Goal: Task Accomplishment & Management: Use online tool/utility

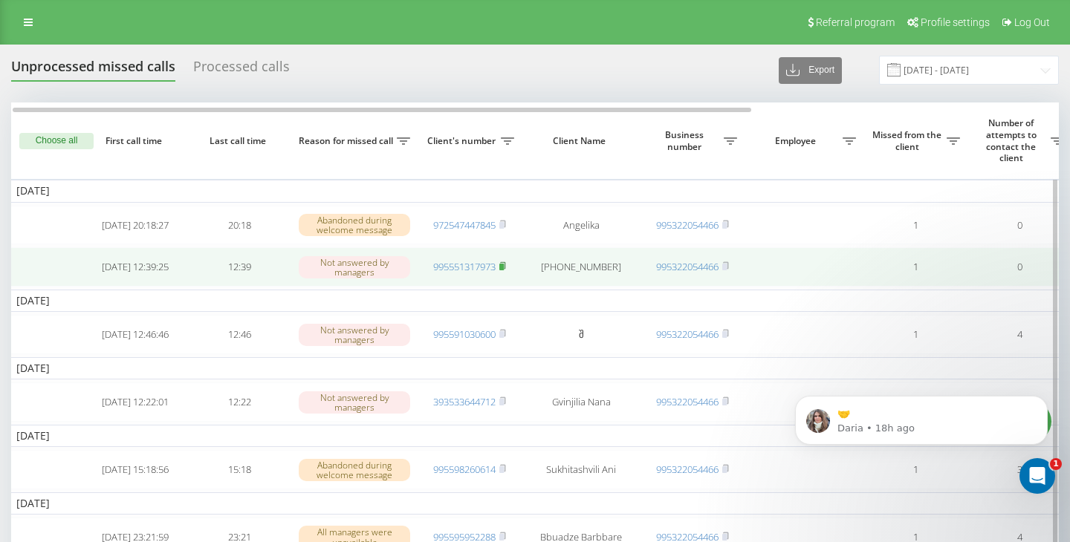
click at [504, 270] on rect at bounding box center [501, 267] width 4 height 7
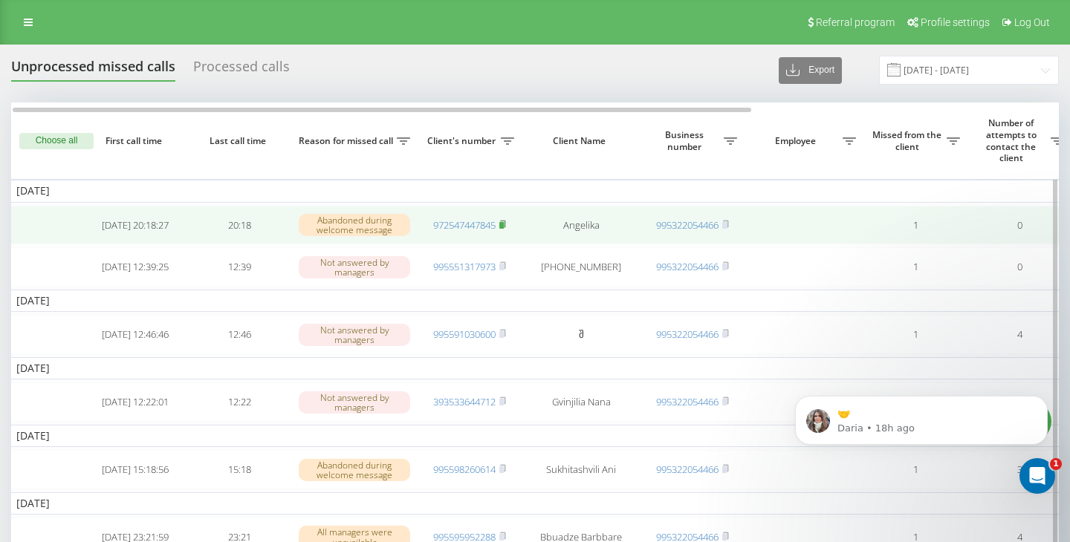
click at [506, 227] on icon at bounding box center [502, 224] width 7 height 9
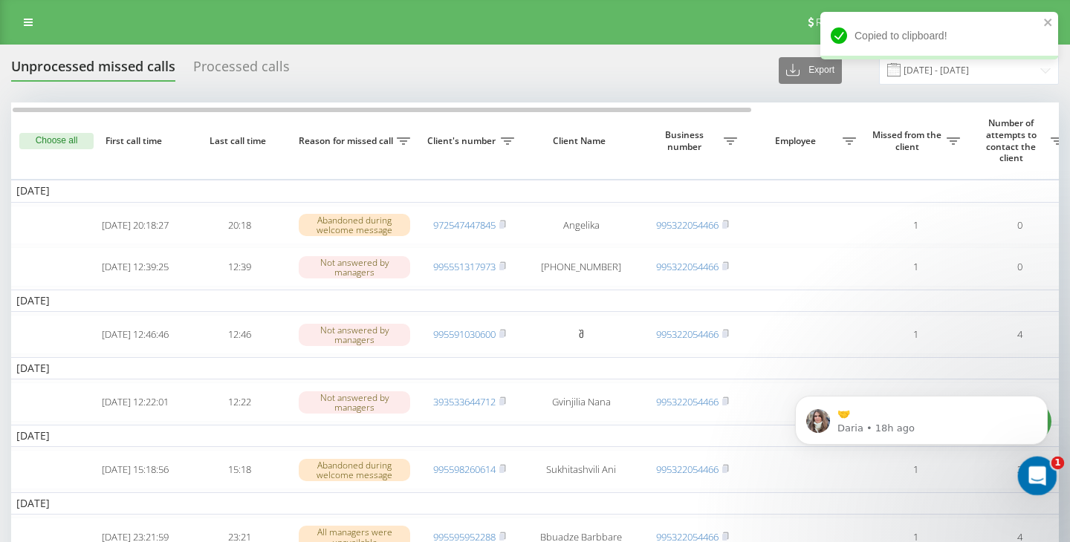
click at [1038, 477] on icon "Open Intercom Messenger" at bounding box center [1035, 474] width 25 height 25
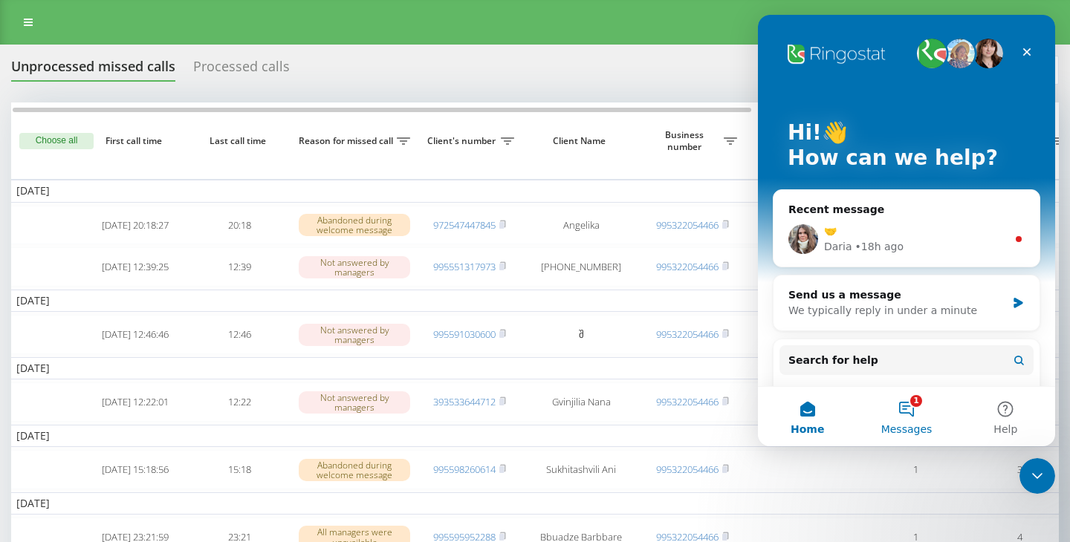
click at [907, 413] on button "1 Messages" at bounding box center [906, 416] width 99 height 59
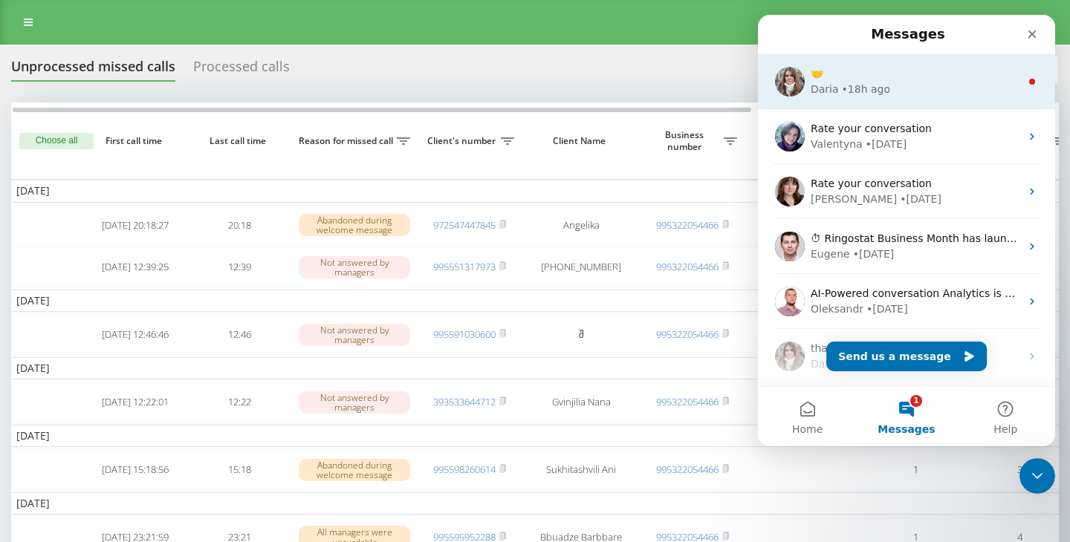
click at [937, 96] on div "Daria • 18h ago" at bounding box center [916, 90] width 210 height 16
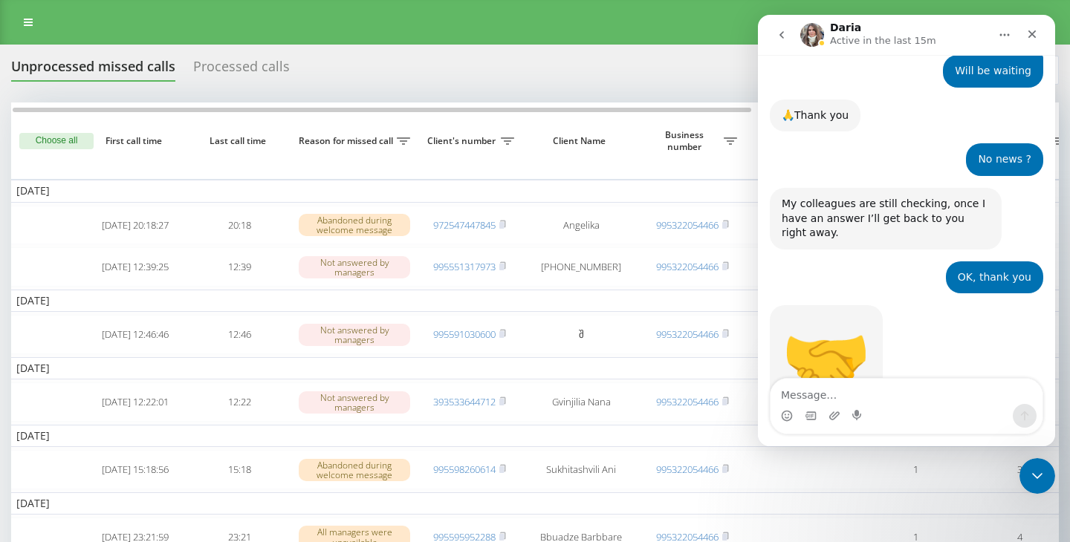
scroll to position [1626, 0]
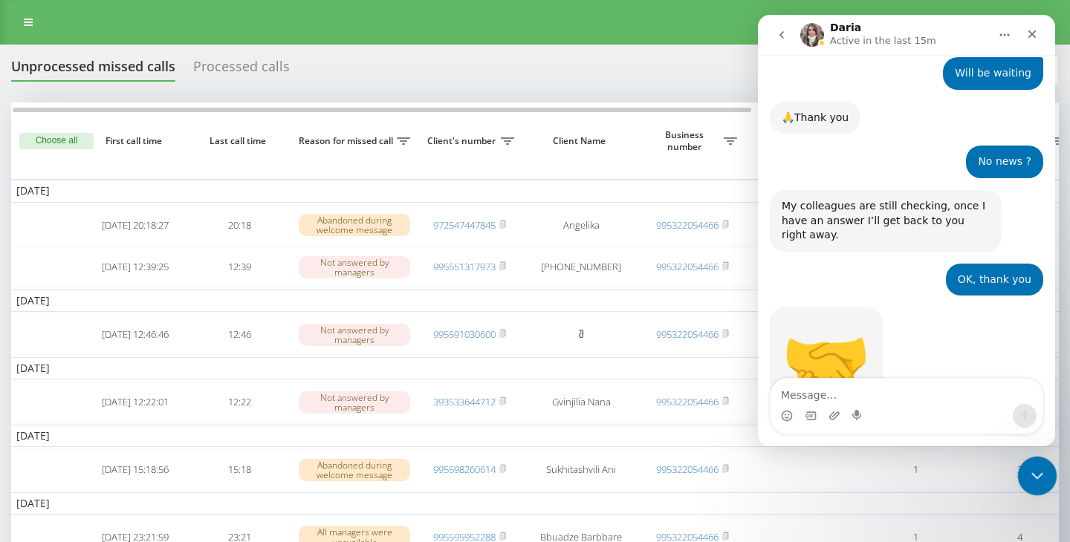
click at [1030, 476] on icon "Close Intercom Messenger" at bounding box center [1035, 474] width 18 height 18
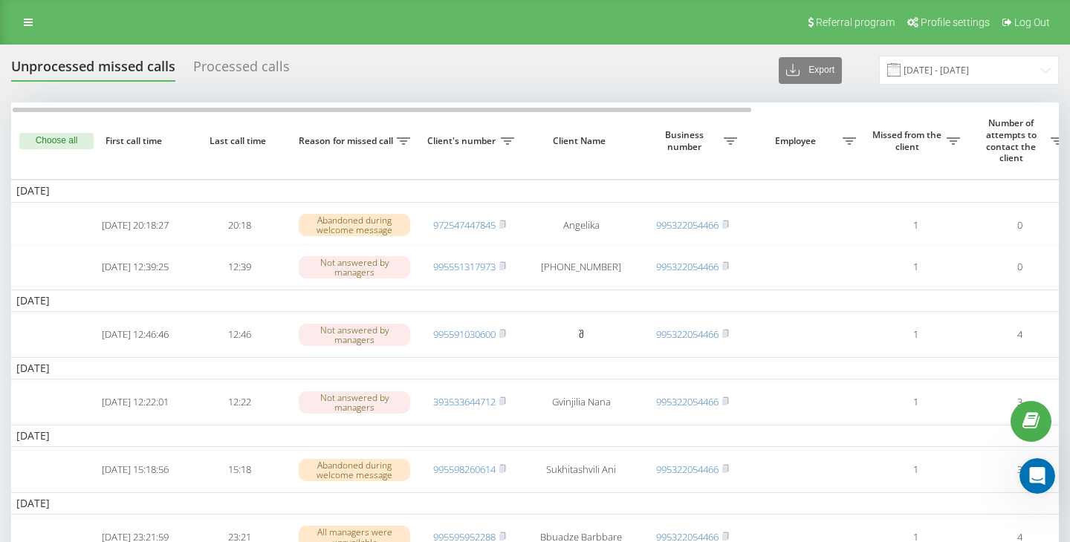
scroll to position [1628, 0]
click at [28, 25] on icon at bounding box center [28, 22] width 9 height 10
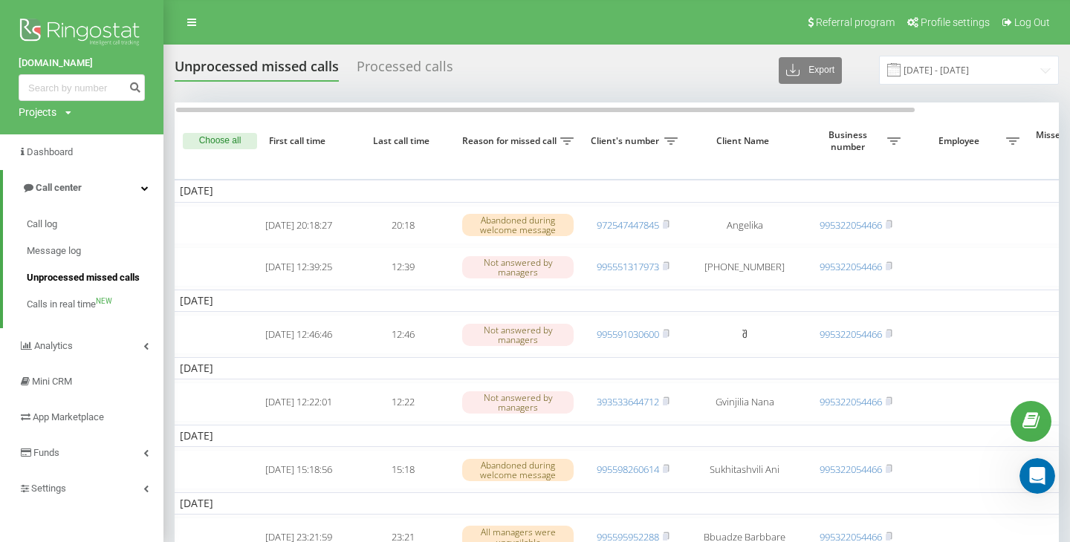
click at [94, 279] on span "Unprocessed missed calls" at bounding box center [83, 277] width 113 height 15
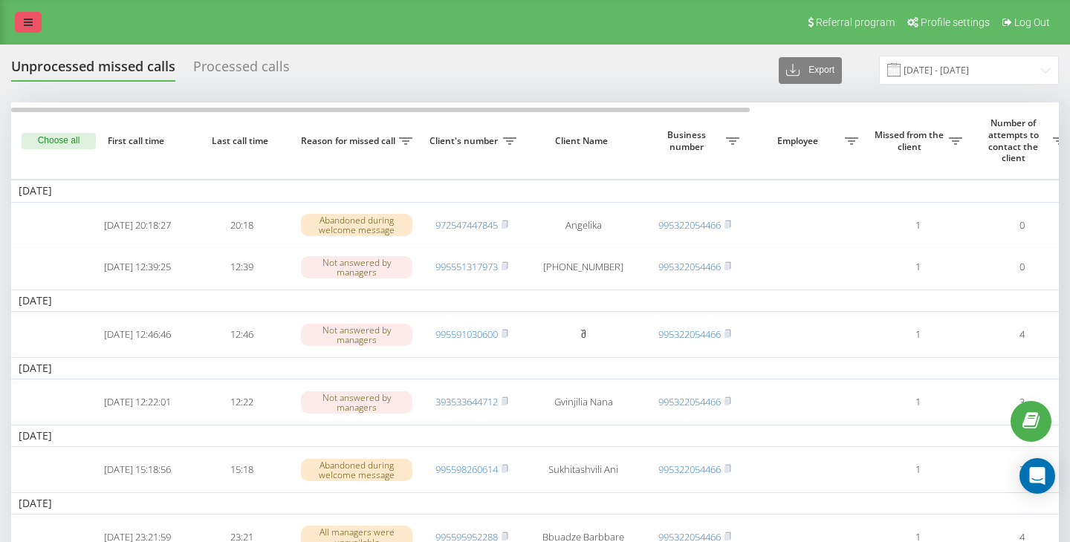
click at [35, 24] on link at bounding box center [28, 22] width 27 height 21
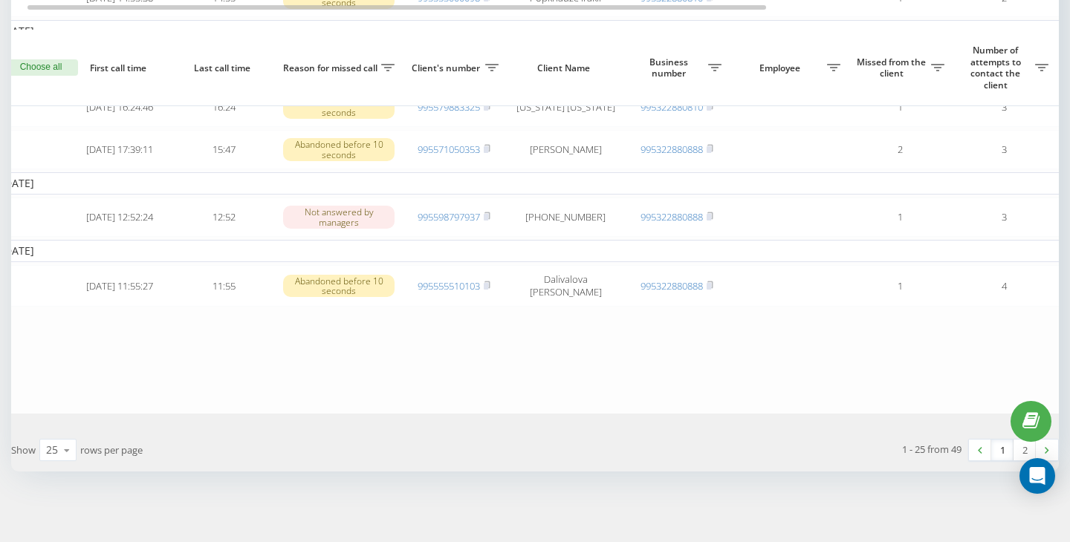
scroll to position [1166, 0]
click at [63, 449] on icon at bounding box center [67, 450] width 22 height 29
click at [56, 410] on span "50" at bounding box center [52, 407] width 12 height 14
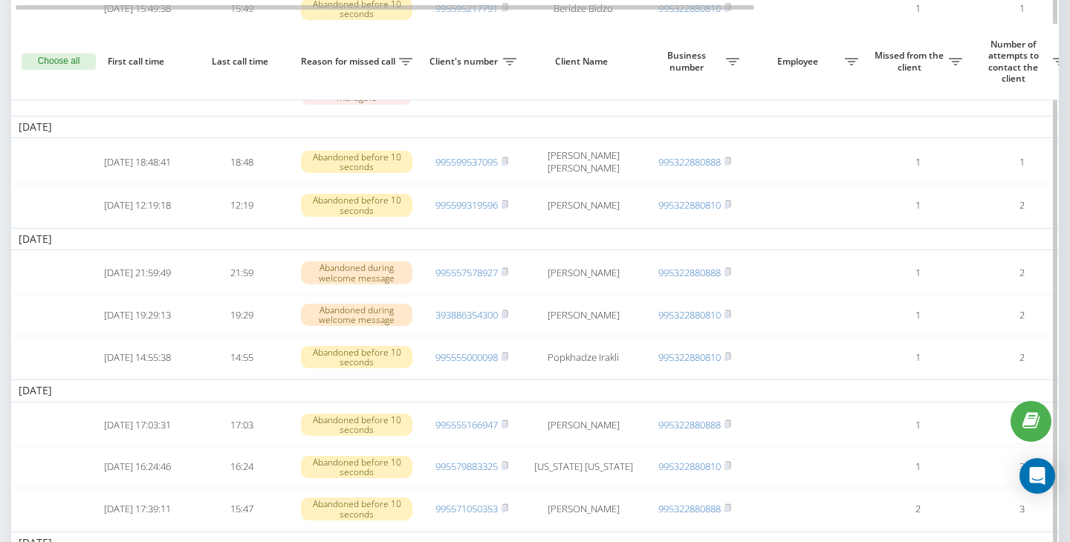
scroll to position [767, 0]
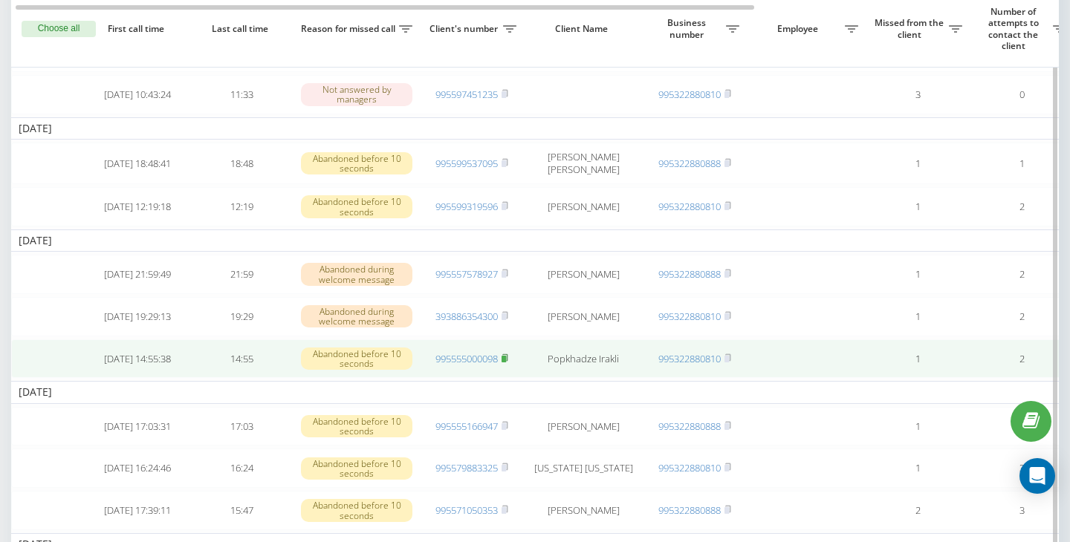
click at [506, 363] on rect at bounding box center [503, 359] width 4 height 7
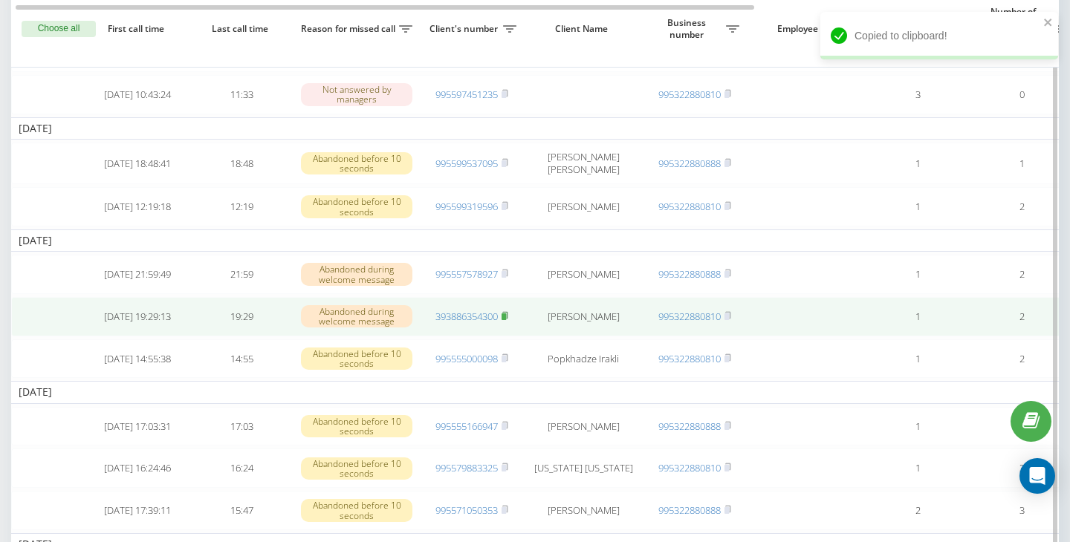
click at [506, 320] on rect at bounding box center [503, 317] width 4 height 7
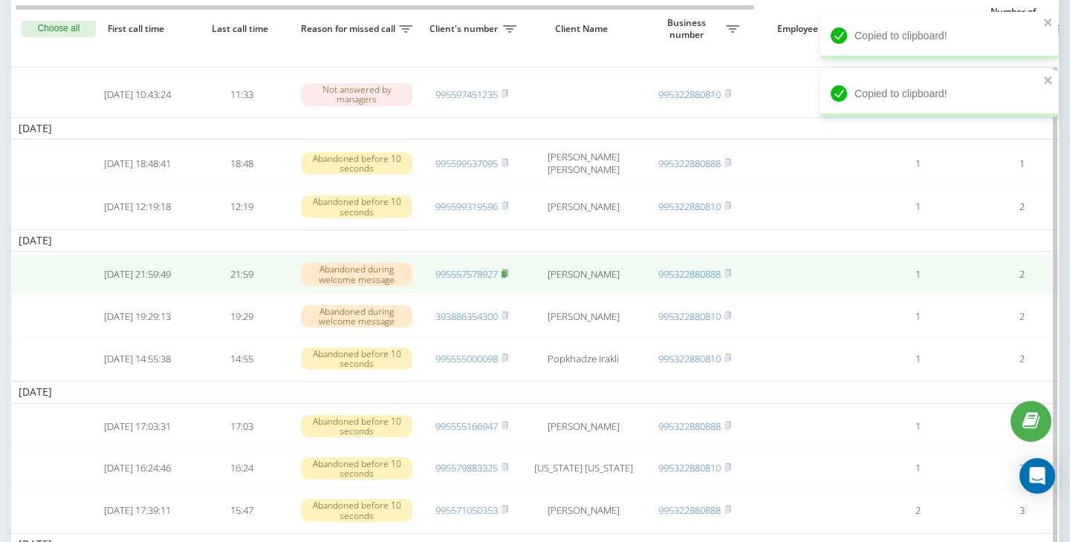
click at [506, 278] on rect at bounding box center [503, 274] width 4 height 7
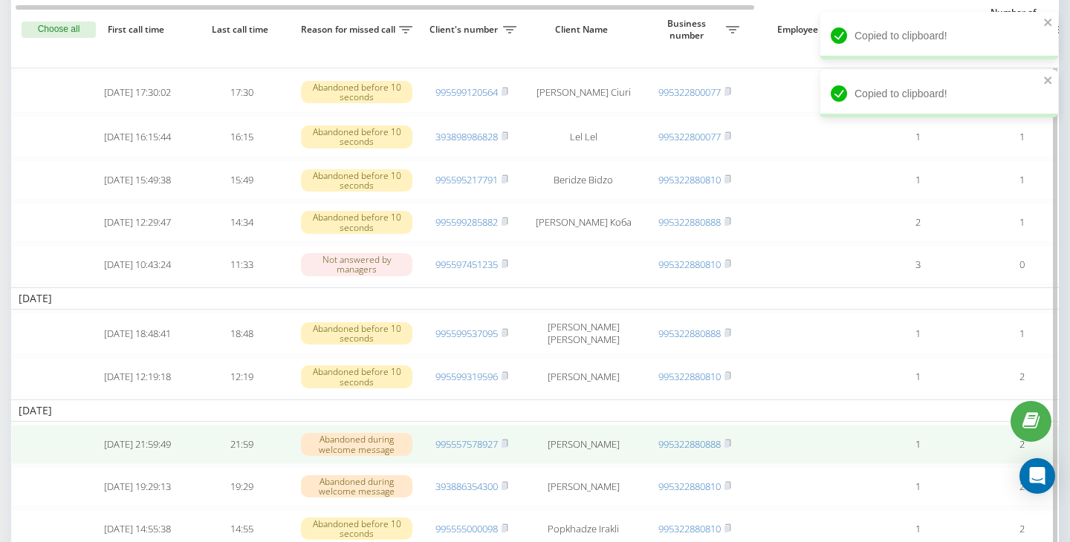
scroll to position [597, 0]
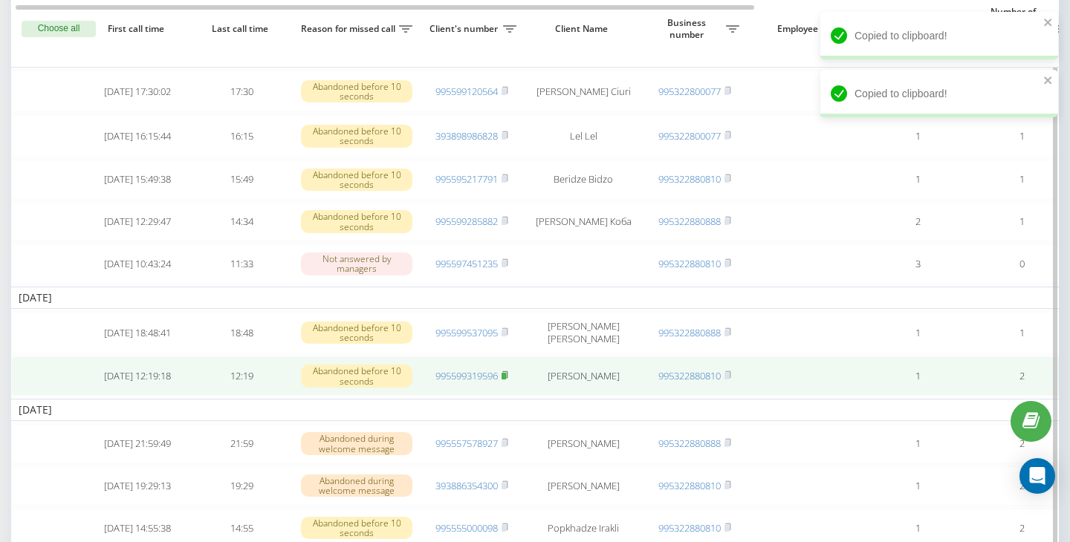
click at [506, 380] on rect at bounding box center [503, 376] width 4 height 7
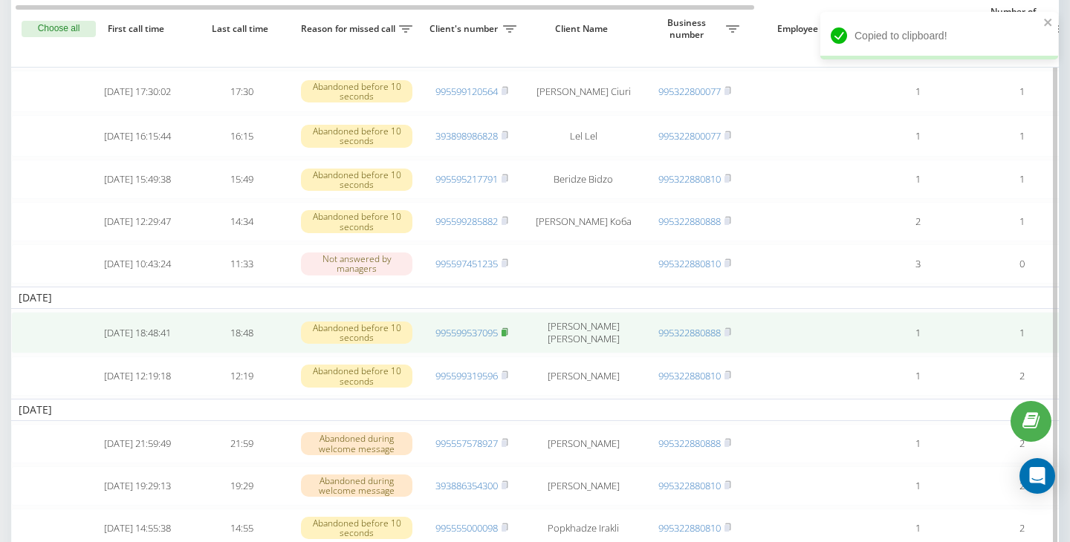
click at [507, 337] on icon at bounding box center [504, 332] width 7 height 9
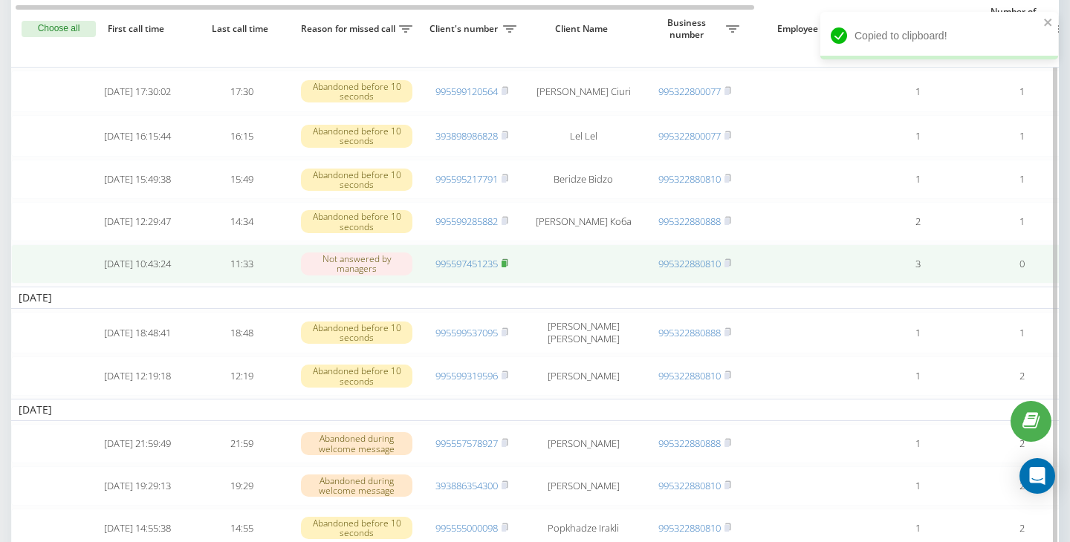
click at [506, 267] on rect at bounding box center [503, 264] width 4 height 7
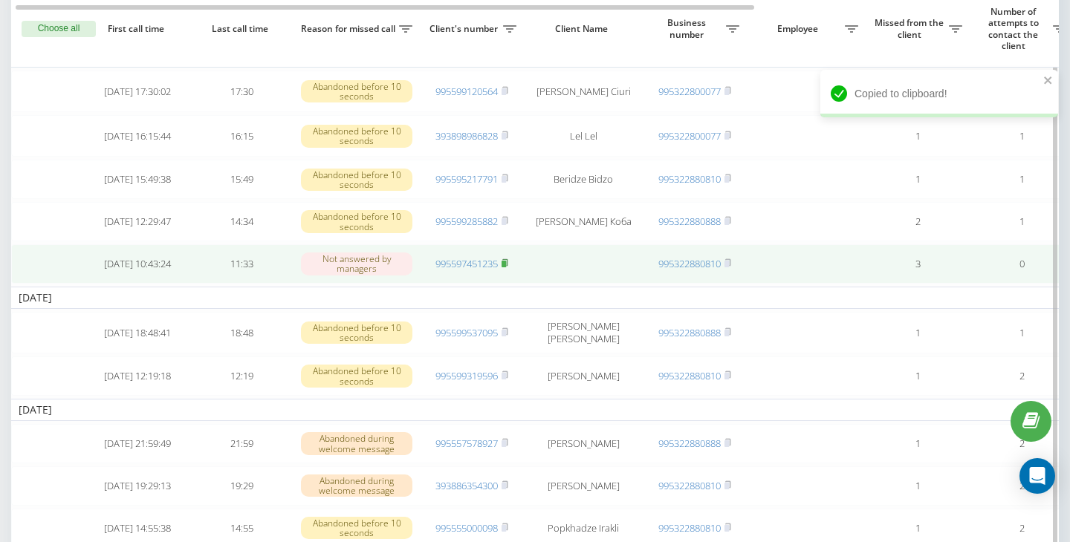
click at [508, 267] on icon at bounding box center [504, 263] width 7 height 9
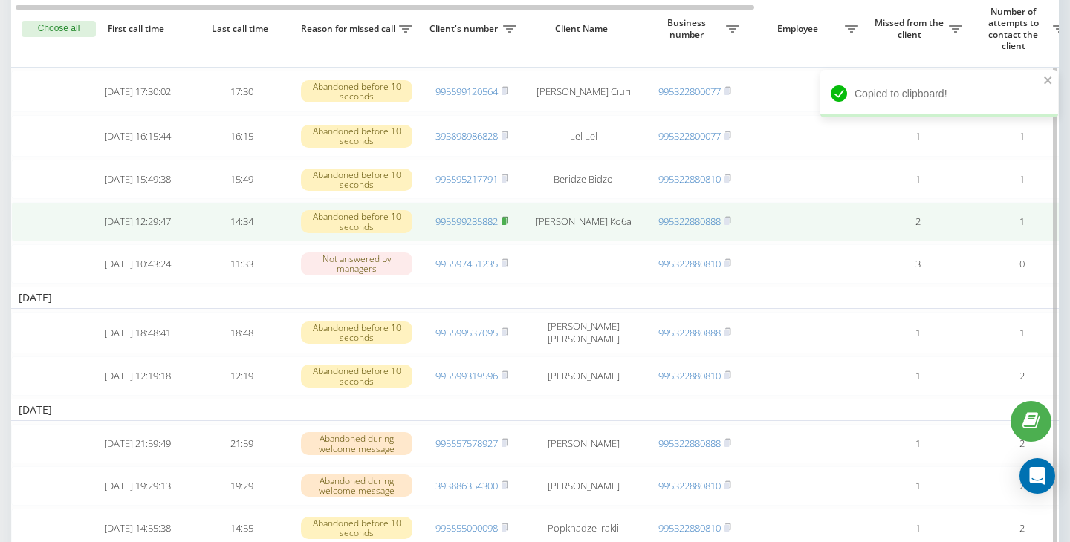
click at [506, 225] on rect at bounding box center [503, 221] width 4 height 7
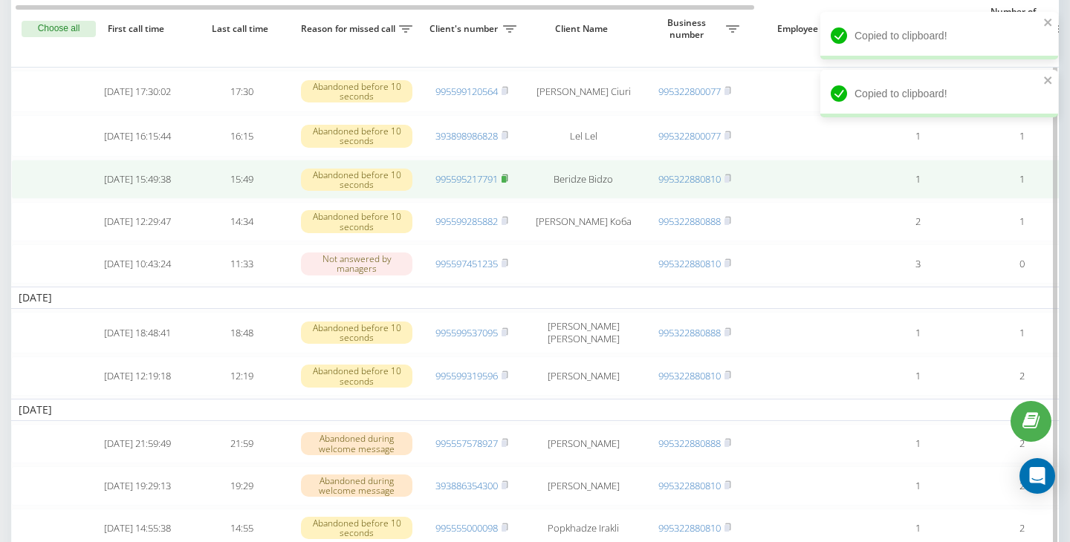
click at [508, 183] on icon at bounding box center [504, 178] width 7 height 9
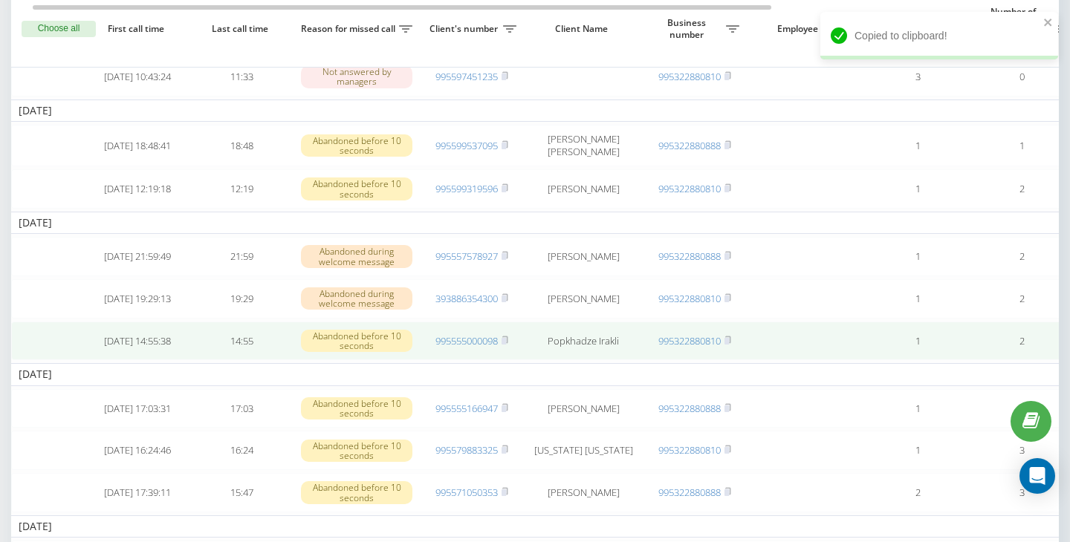
scroll to position [0, 438]
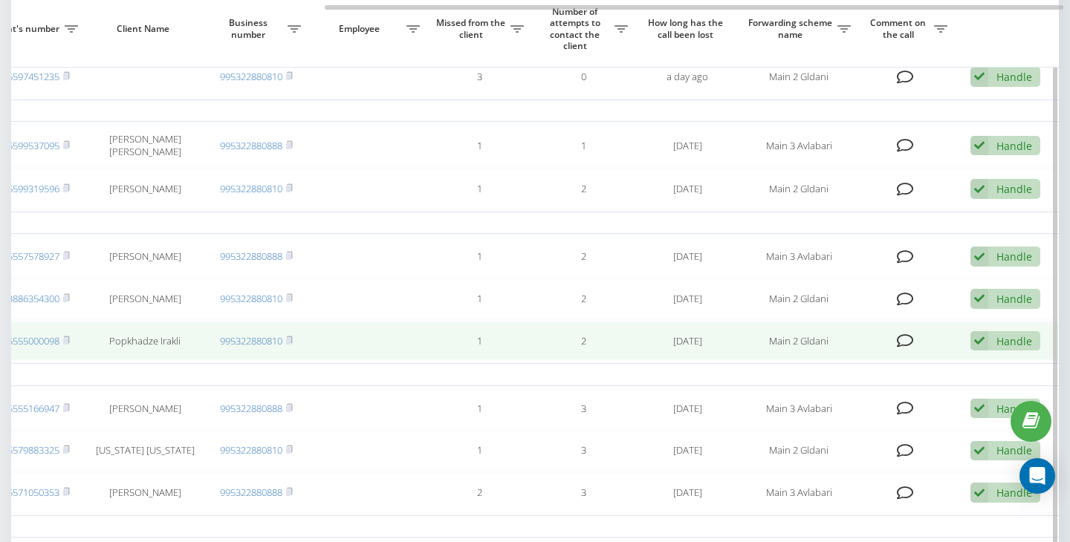
click at [989, 351] on div "Handle Failed to contact Contacted the client using another channel The client …" at bounding box center [1005, 341] width 70 height 20
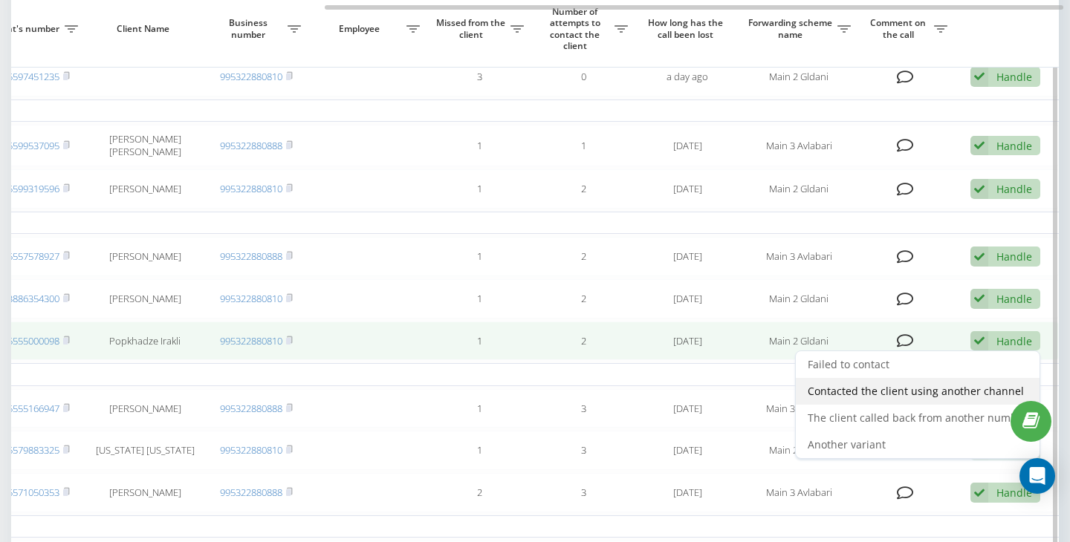
click at [905, 398] on span "Contacted the client using another channel" at bounding box center [916, 391] width 216 height 14
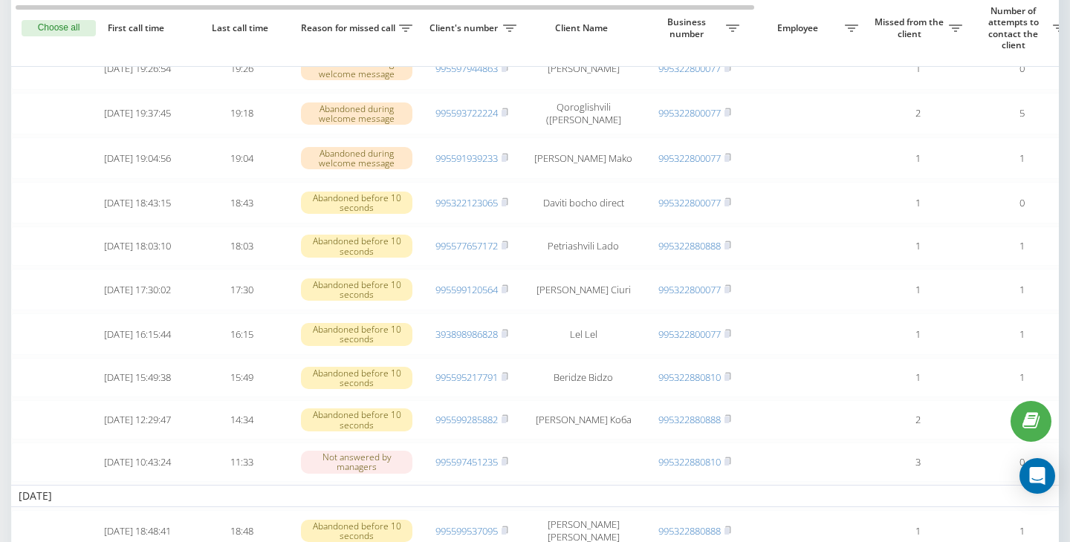
scroll to position [398, 0]
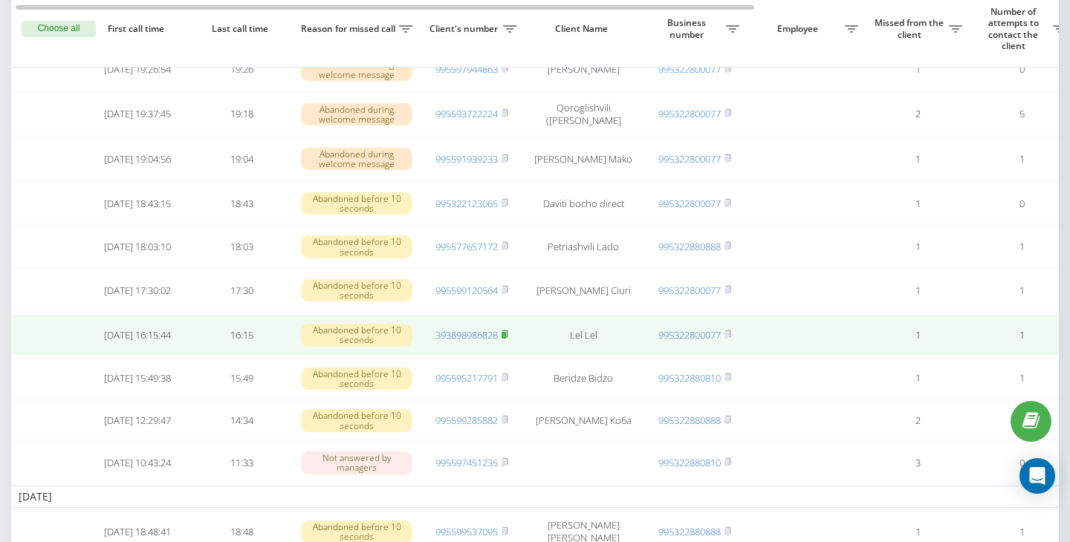
click at [506, 339] on rect at bounding box center [503, 335] width 4 height 7
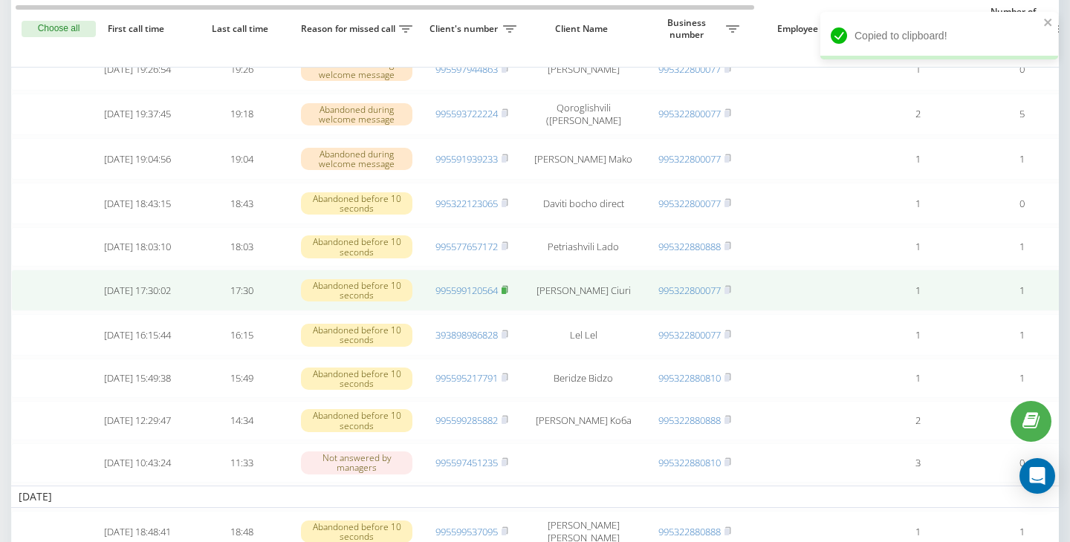
click at [506, 294] on rect at bounding box center [503, 291] width 4 height 7
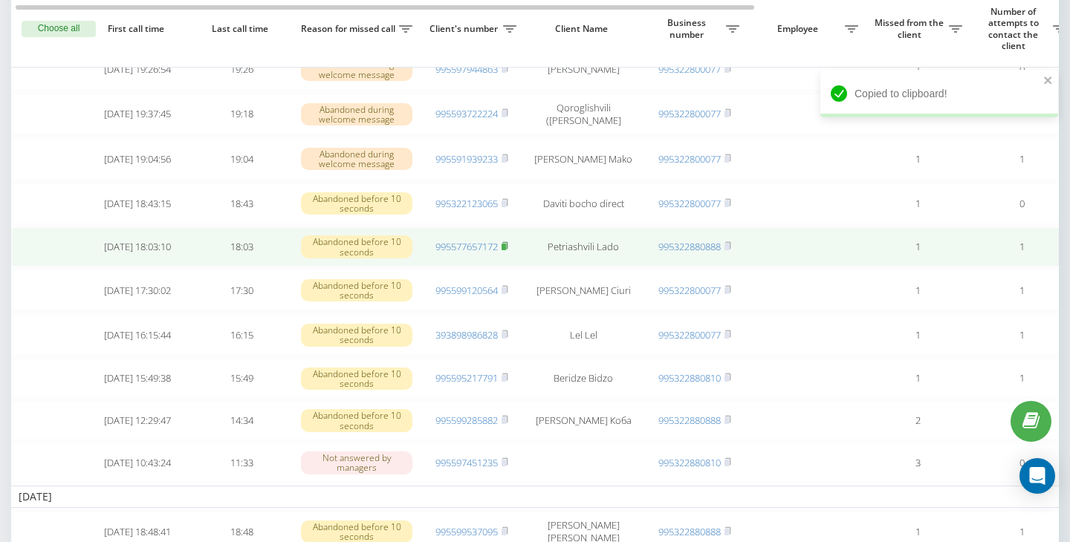
click at [506, 250] on rect at bounding box center [503, 247] width 4 height 7
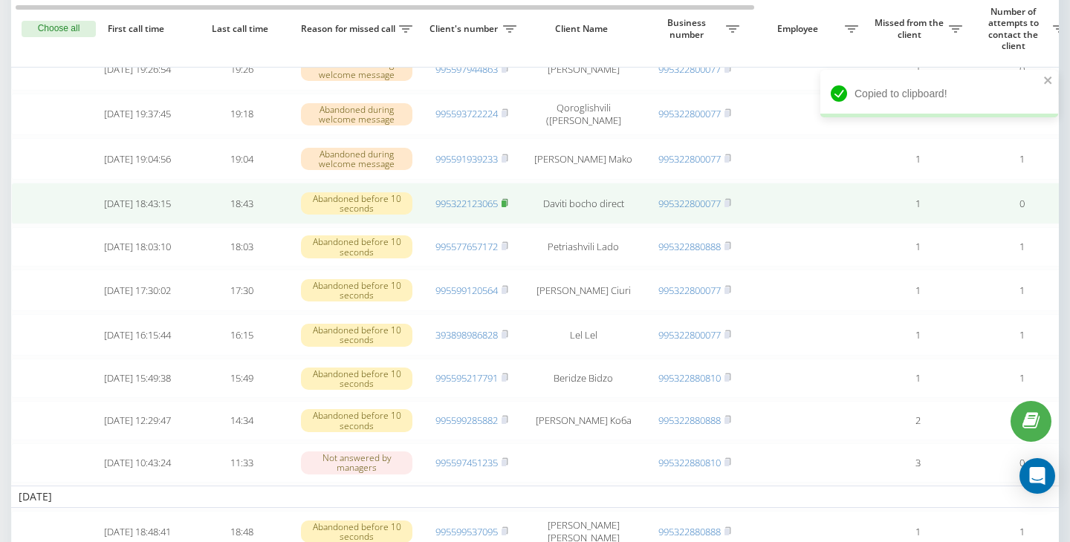
click at [505, 207] on icon at bounding box center [504, 202] width 7 height 9
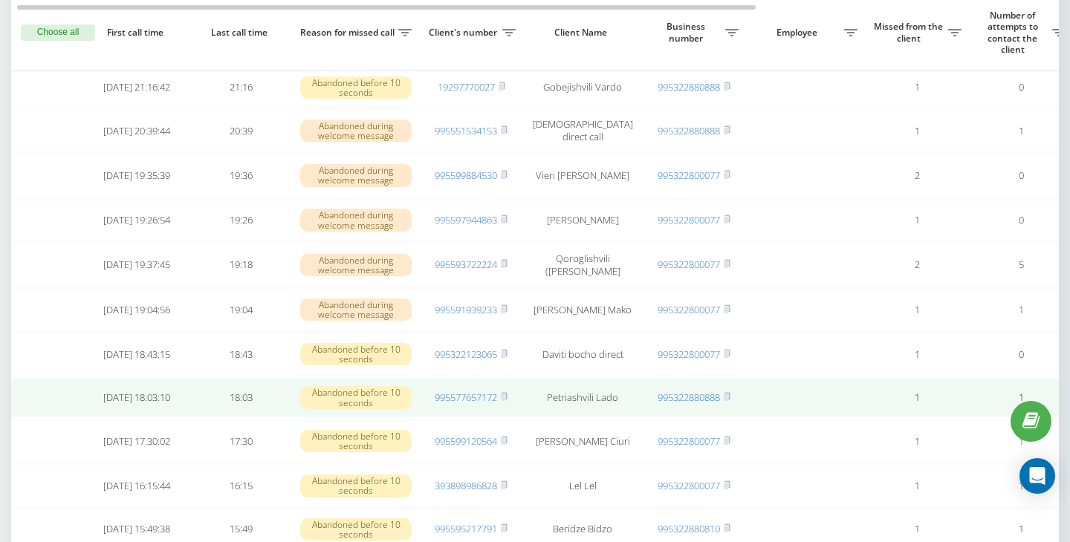
scroll to position [0, 5]
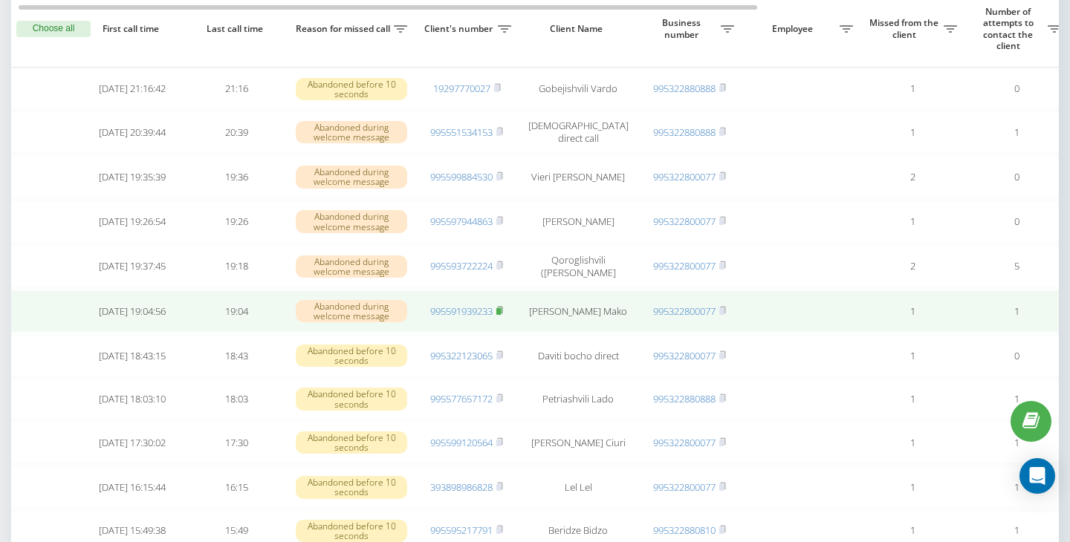
click at [500, 315] on icon at bounding box center [499, 310] width 7 height 9
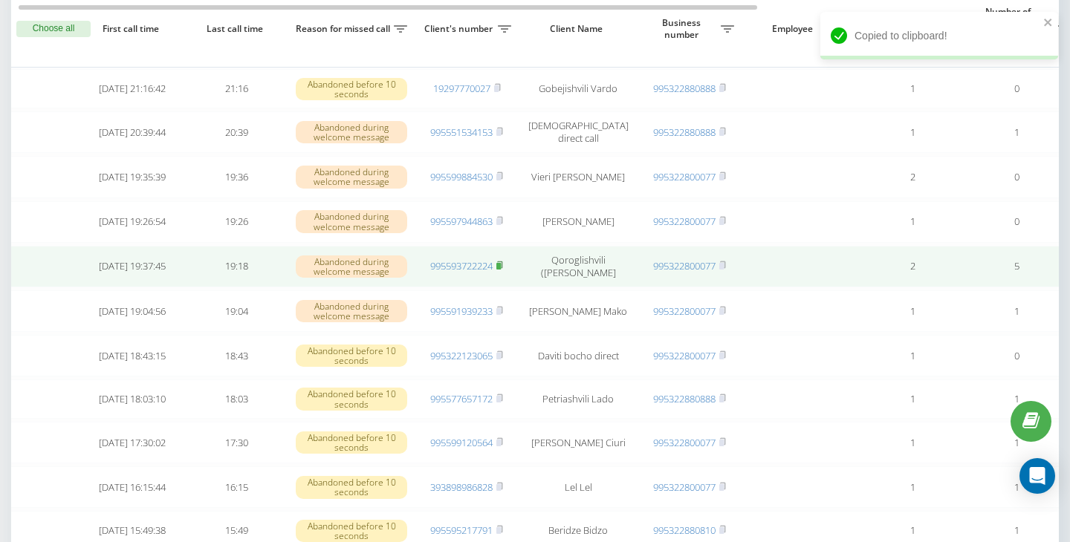
click at [501, 270] on rect at bounding box center [498, 266] width 4 height 7
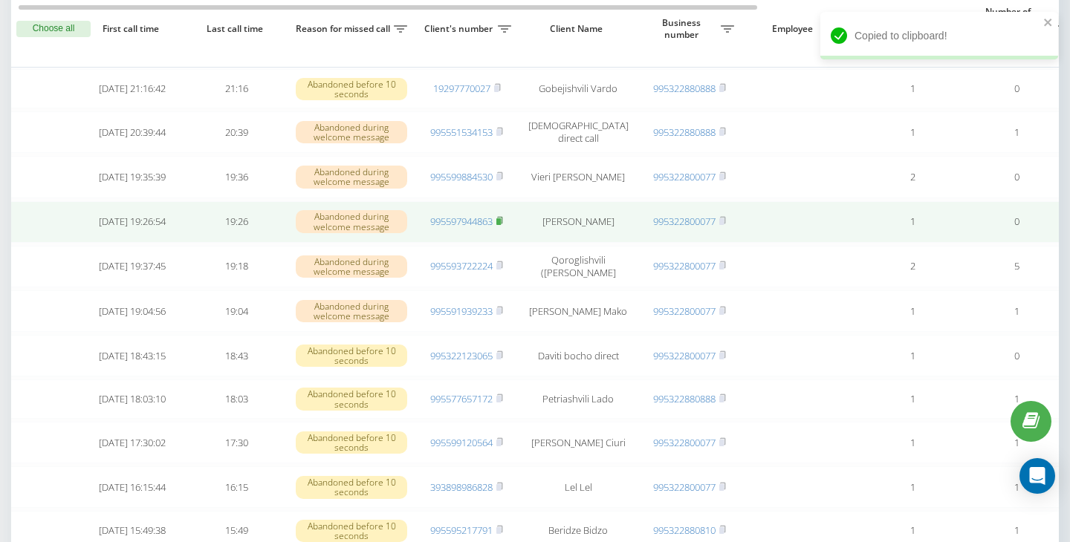
click at [500, 225] on rect at bounding box center [498, 221] width 4 height 7
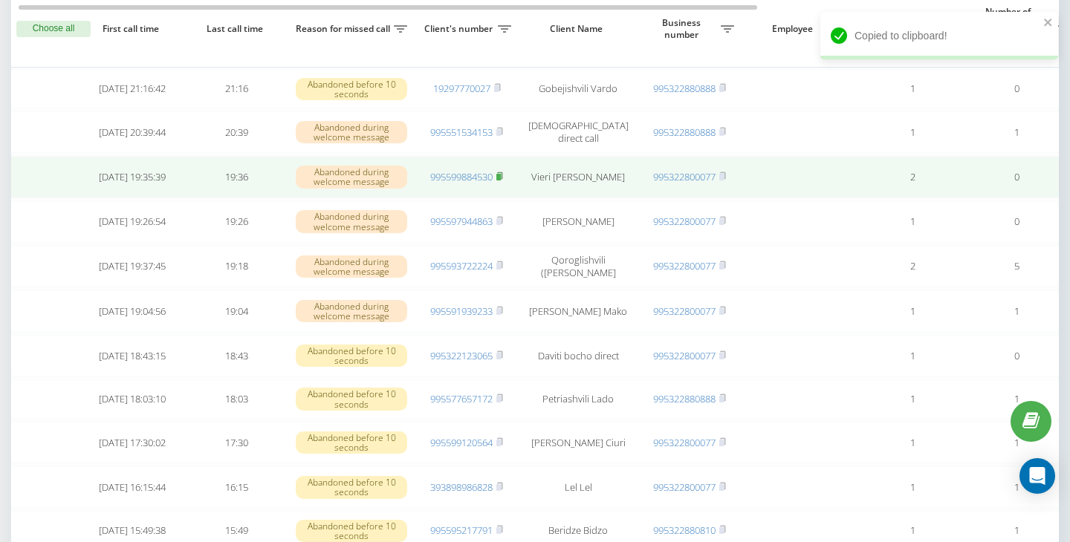
click at [501, 181] on rect at bounding box center [498, 177] width 4 height 7
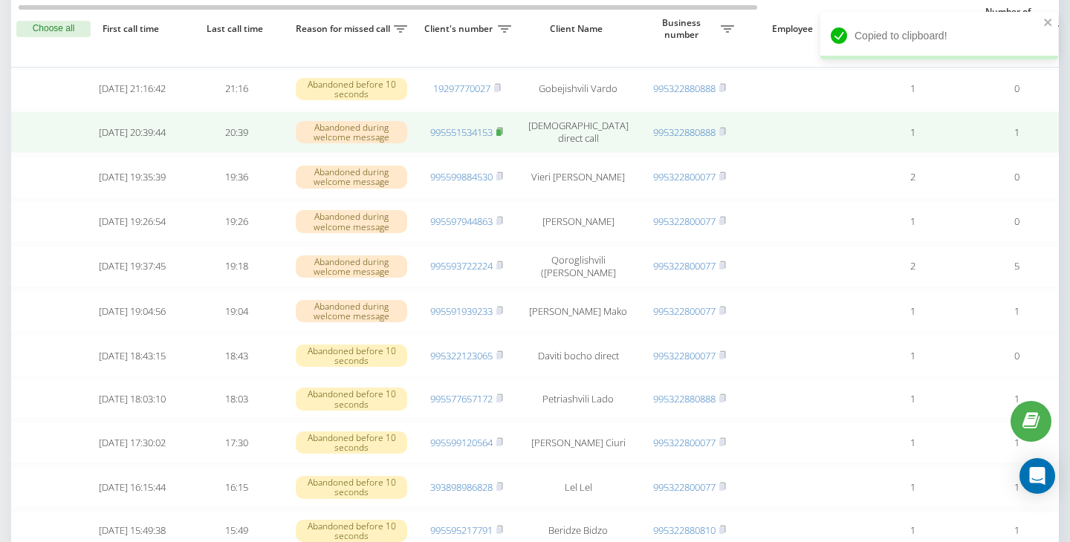
click at [501, 136] on rect at bounding box center [498, 132] width 4 height 7
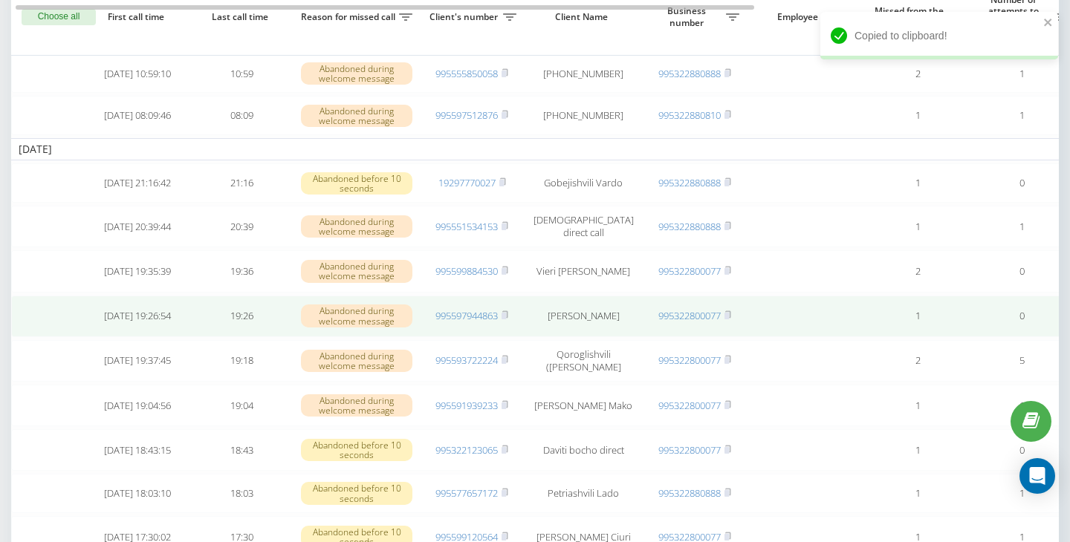
scroll to position [101, 0]
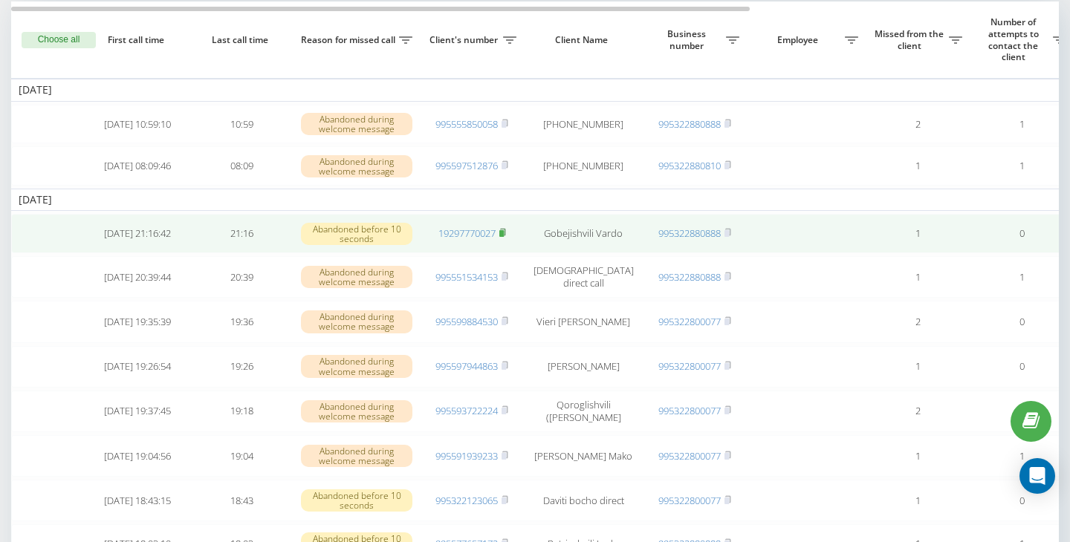
click at [503, 237] on rect at bounding box center [501, 233] width 4 height 7
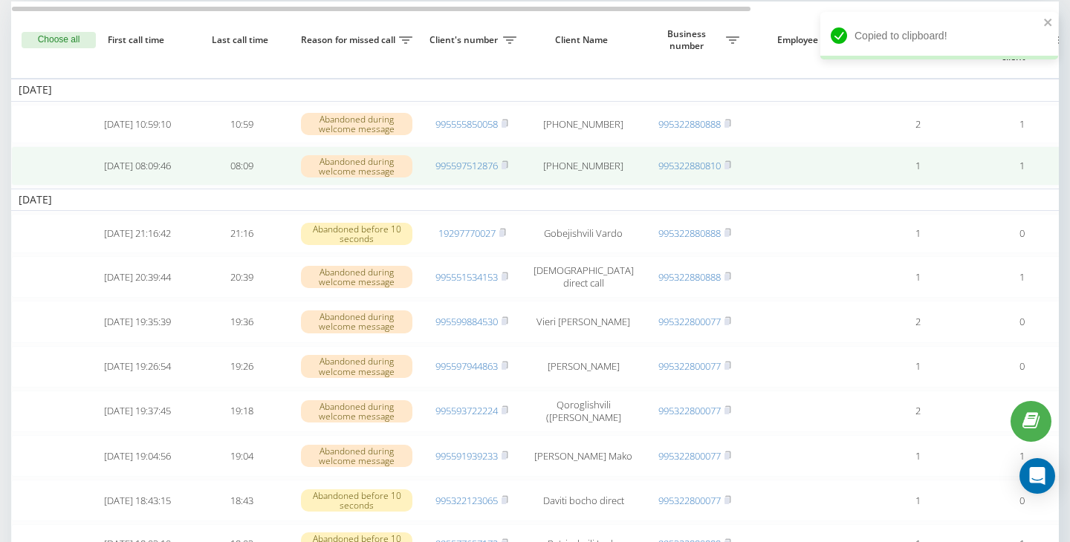
scroll to position [0, 1]
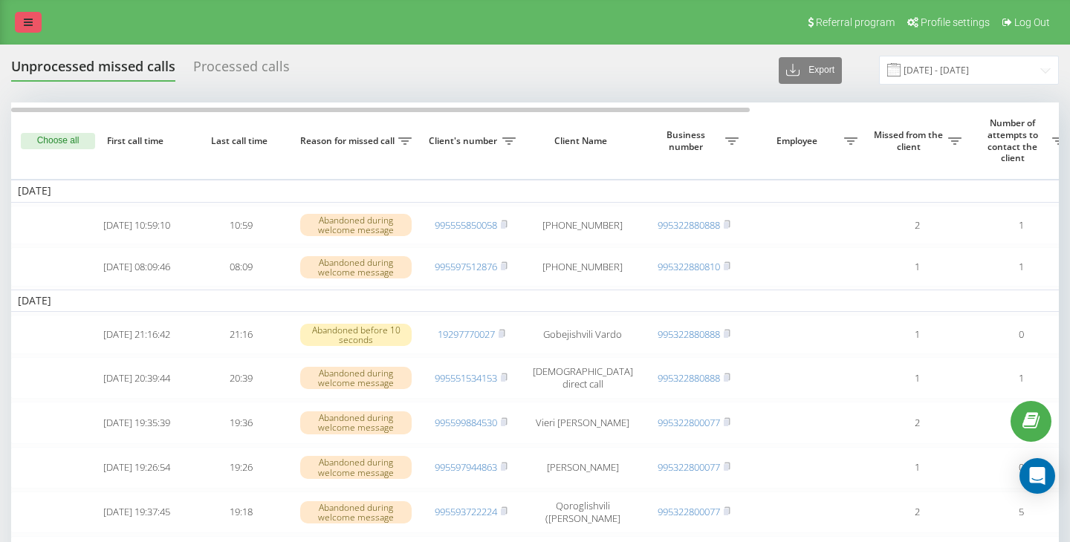
click at [19, 18] on link at bounding box center [28, 22] width 27 height 21
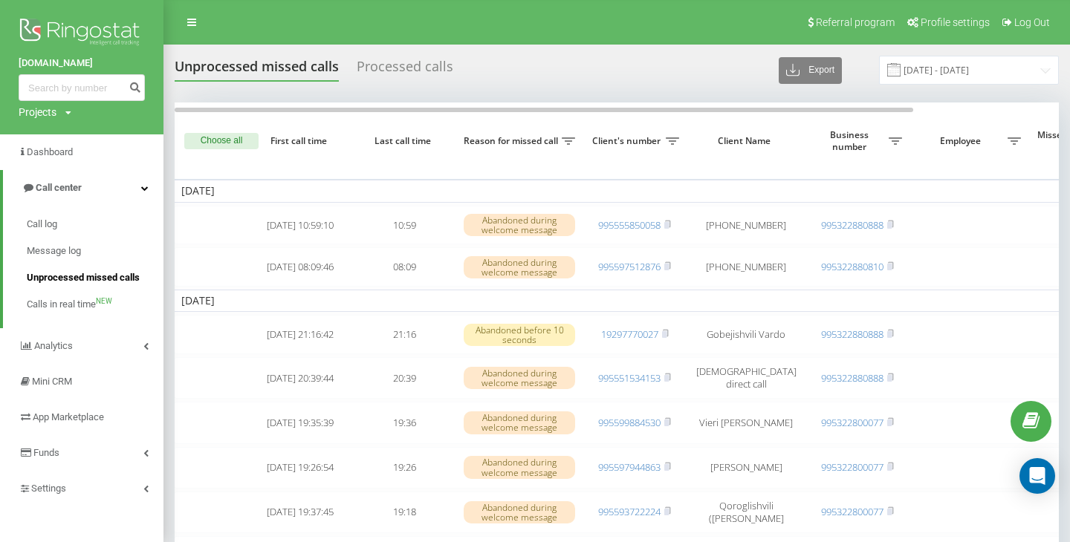
click at [94, 283] on span "Unprocessed missed calls" at bounding box center [83, 277] width 113 height 15
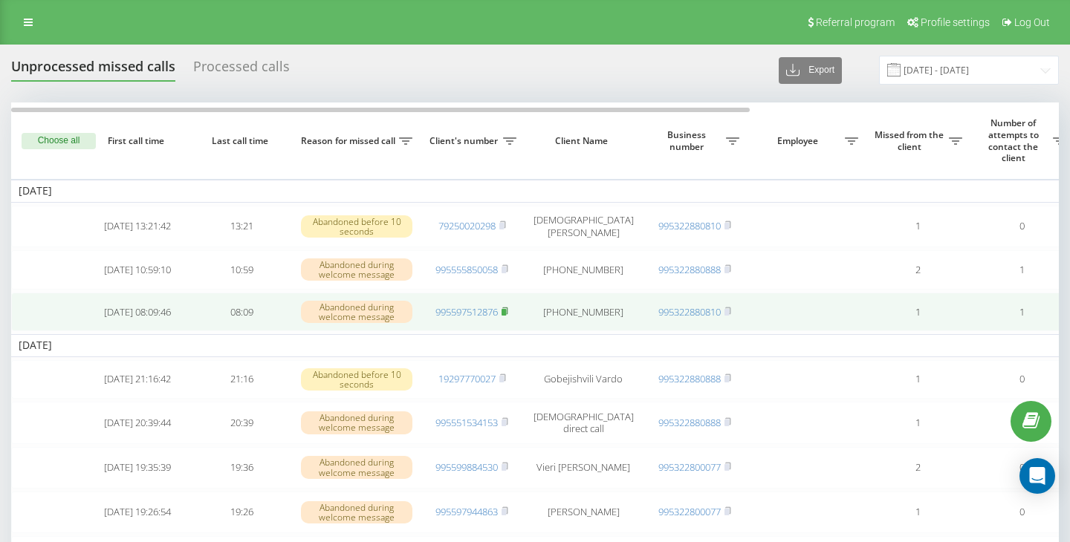
click at [507, 314] on icon at bounding box center [504, 310] width 5 height 7
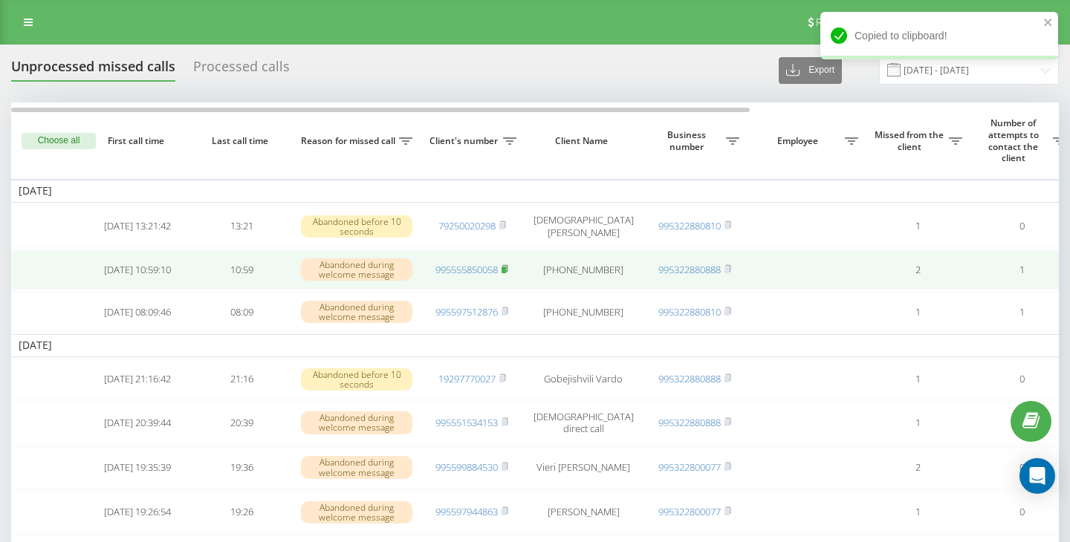
click at [507, 271] on icon at bounding box center [504, 268] width 5 height 7
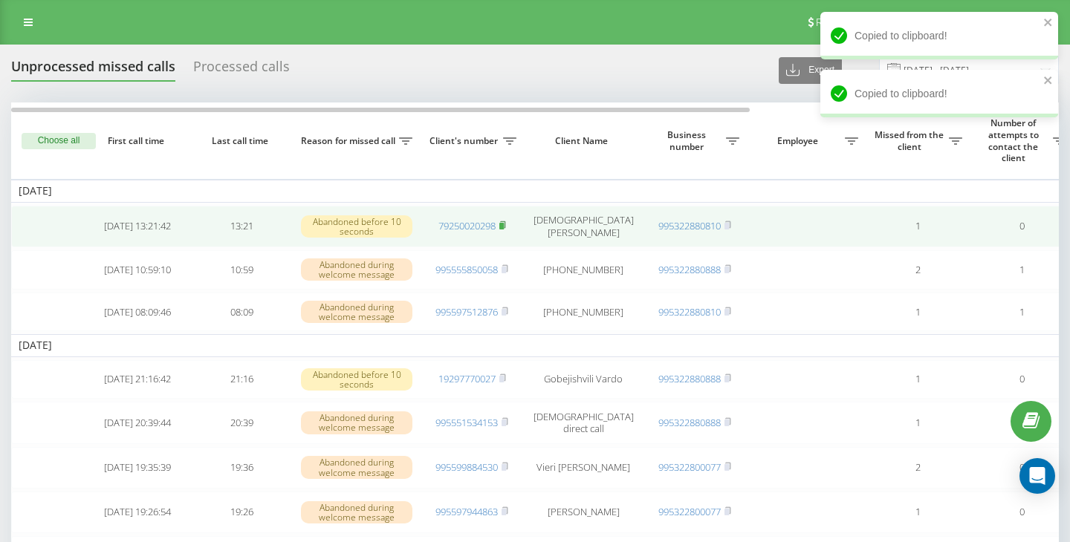
click at [505, 224] on icon at bounding box center [502, 225] width 7 height 9
